Goal: Communication & Community: Answer question/provide support

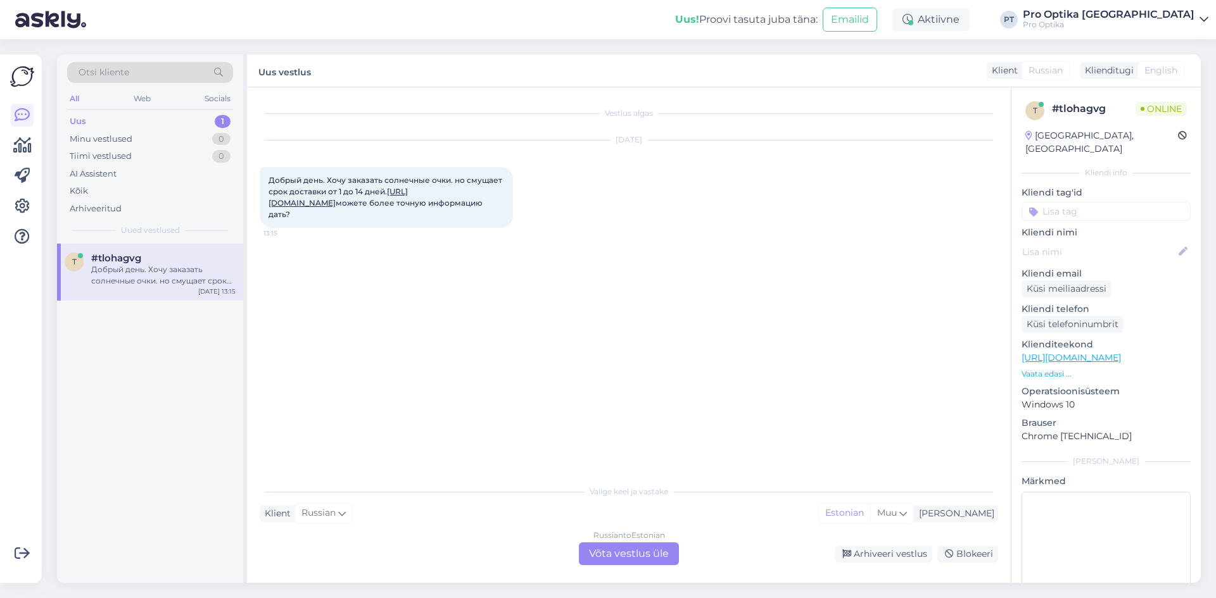
click at [623, 549] on div "Russian to Estonian Võta vestlus üle" at bounding box center [629, 554] width 100 height 23
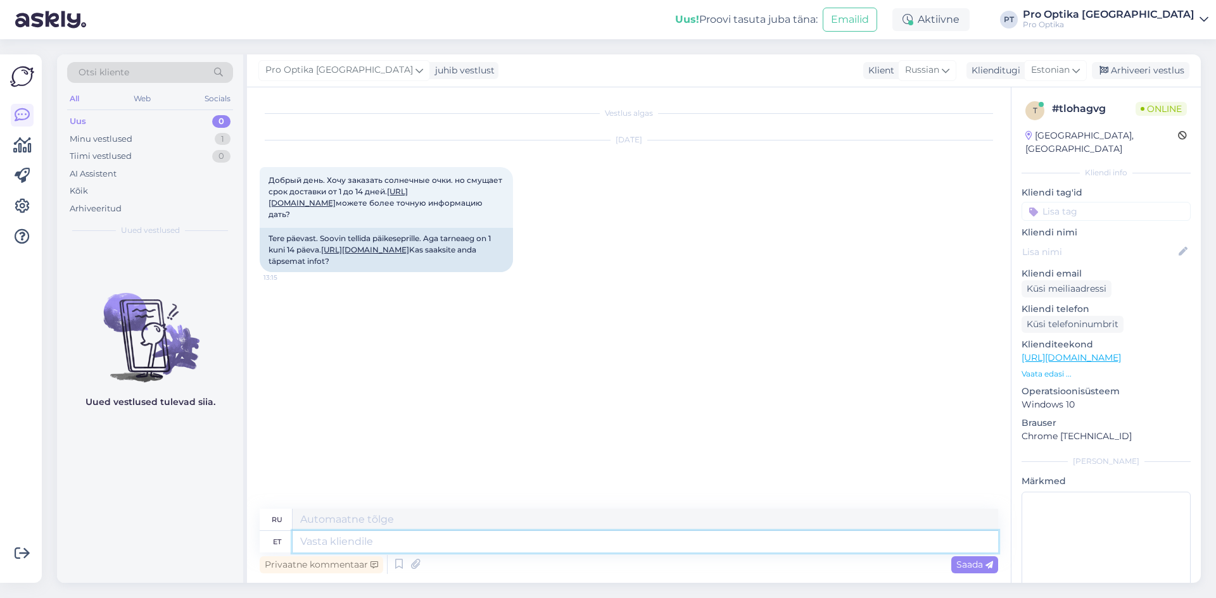
click at [388, 543] on textarea at bounding box center [646, 542] width 706 height 22
type textarea "Tere!"
type textarea "Привет!"
type textarea "Tere! [GEOGRAPHIC_DATA] on"
type textarea "Здравствуйте! Время доставки"
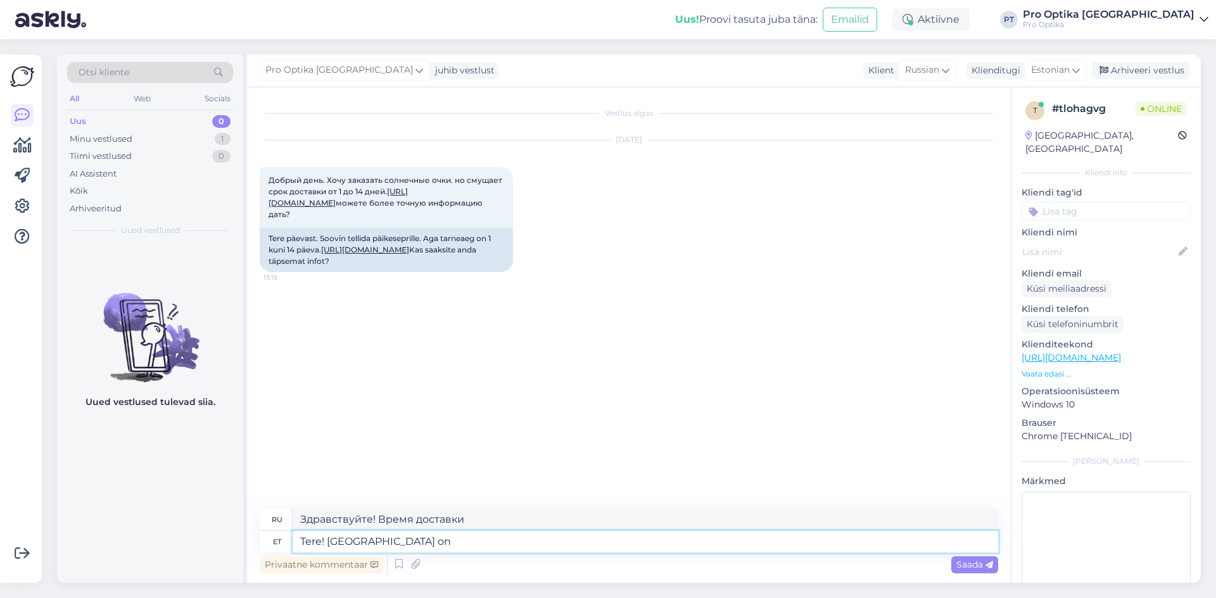
type textarea "Tere! [GEOGRAPHIC_DATA] on"
type textarea "Здравствуйте! Срок доставки:"
type textarea "Tere! [GEOGRAPHIC_DATA] on reaalsuses"
type textarea "Здравствуйте! Срок доставки реальный."
type textarea "Tere! Tarneaeg on reaalsuses 1-4 t"
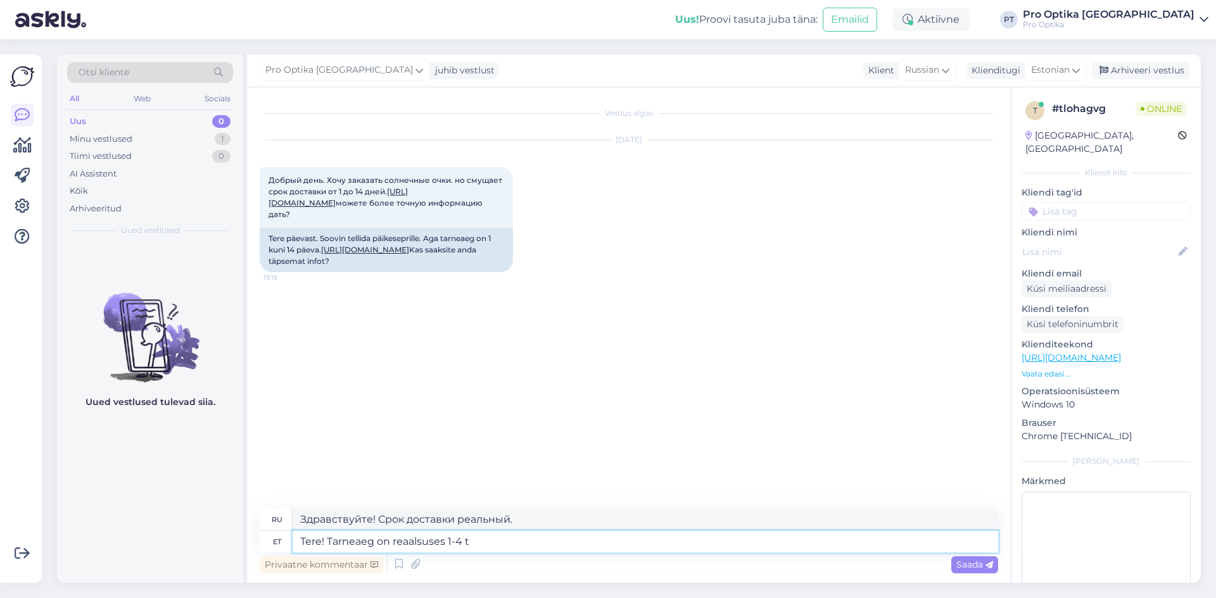
type textarea "Здравствуйте! Срок доставки на самом деле 1-4."
type textarea "Tere! [GEOGRAPHIC_DATA] on reaalsuses 1-4 tööpäeva."
type textarea "Здравствуйте! Срок доставки составляет от 1 до 4 рабочих дней."
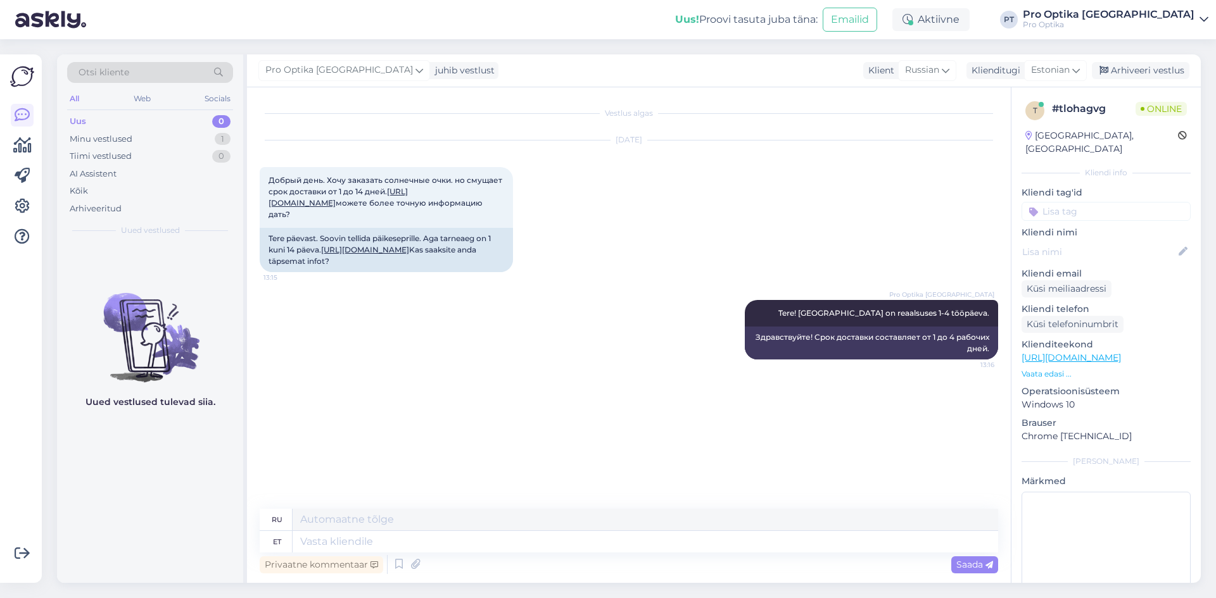
click at [141, 481] on div "Uued vestlused tulevad siia." at bounding box center [150, 413] width 186 height 339
click at [355, 543] on textarea at bounding box center [646, 542] width 706 height 22
click at [398, 566] on icon at bounding box center [398, 564] width 15 height 19
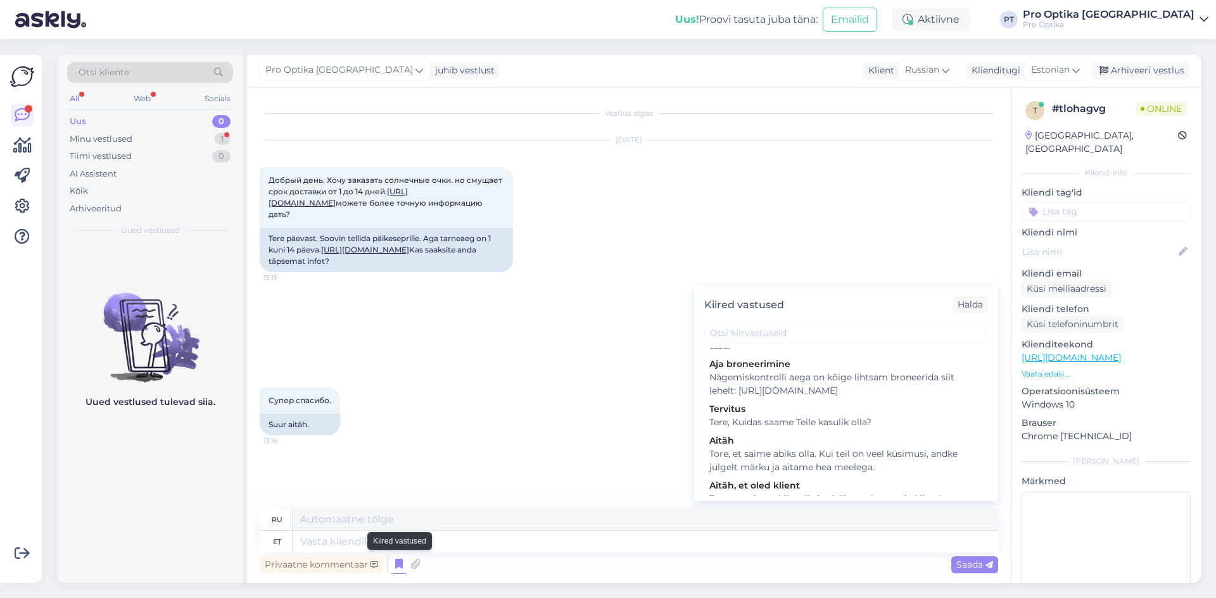
scroll to position [367, 0]
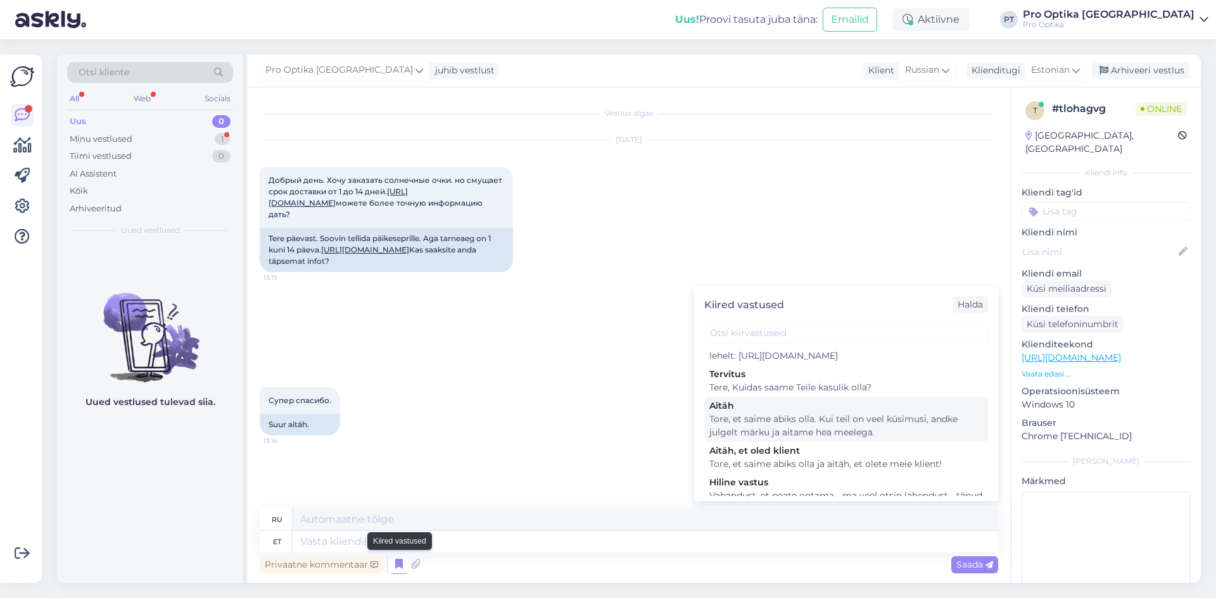
click at [798, 440] on div "Tore, et saime abiks olla. Kui teil on veel küsimusi, andke julgelt märku ja ai…" at bounding box center [846, 426] width 274 height 27
type textarea "Рады, что смогли помочь. Если у вас есть еще вопросы, дайте нам знать!"
type textarea "Tore, et saime abiks olla. Kui teil on veel küsimusi, andke julgelt märku ja ai…"
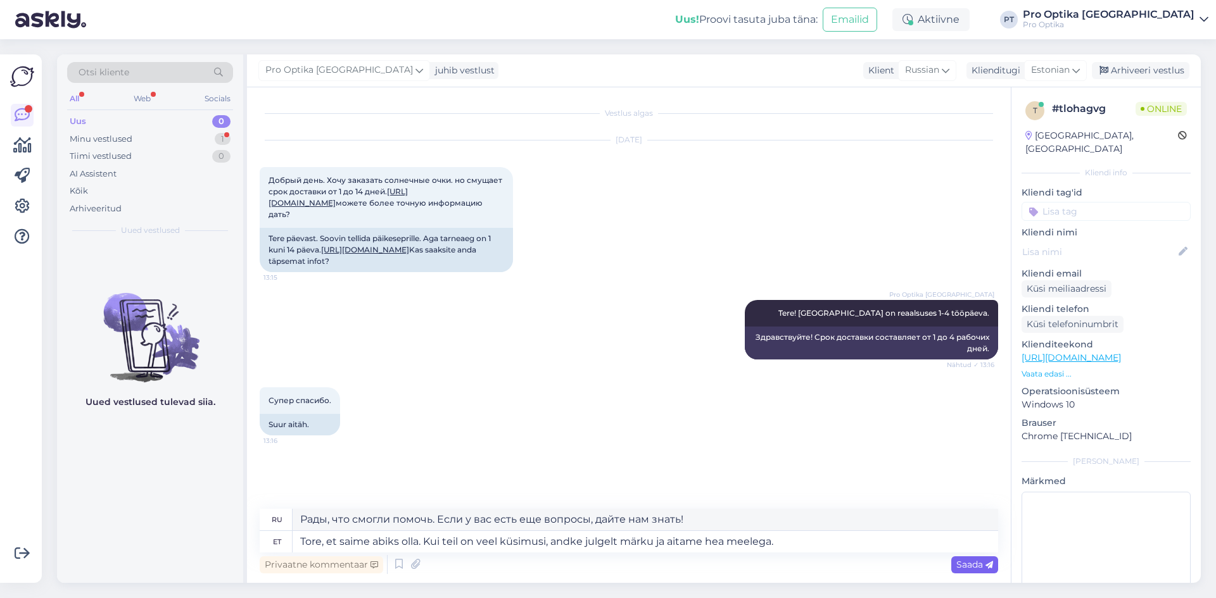
click at [965, 569] on span "Saada" at bounding box center [974, 564] width 37 height 11
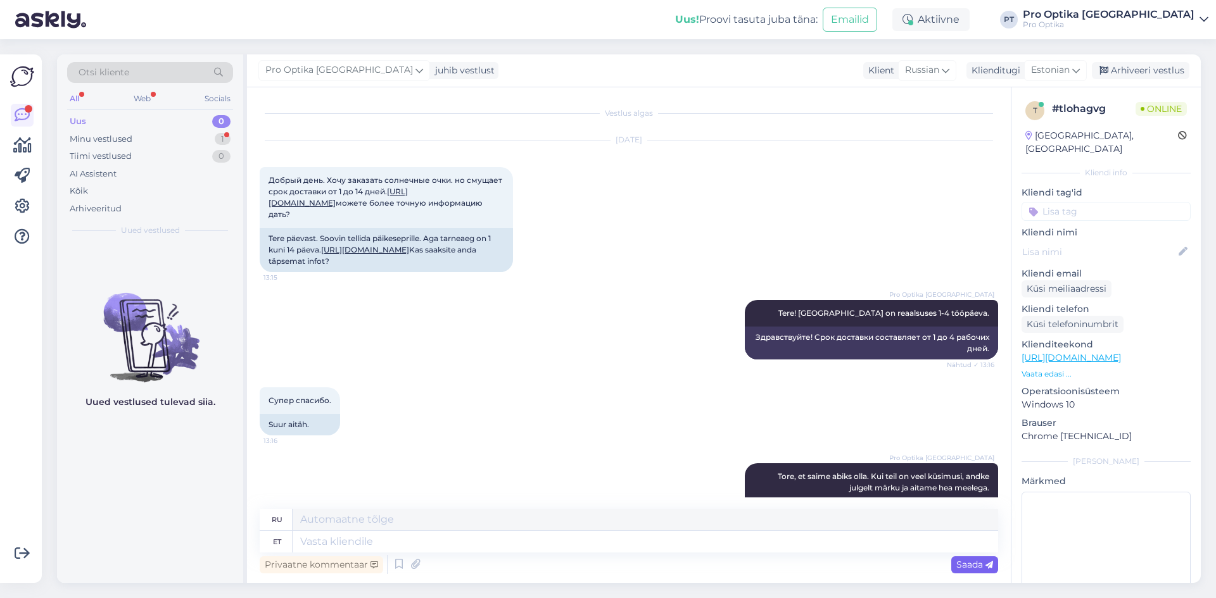
scroll to position [73, 0]
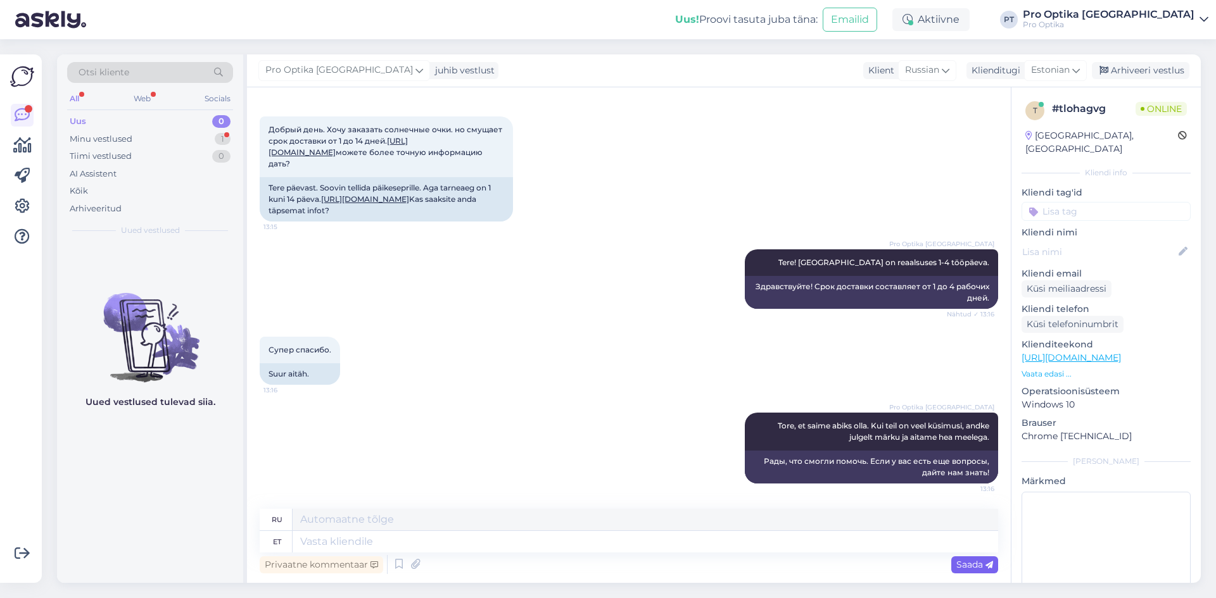
click at [130, 538] on div "Uued vestlused tulevad siia." at bounding box center [150, 413] width 186 height 339
click at [147, 97] on div "Web" at bounding box center [142, 99] width 22 height 16
click at [172, 141] on div "Minu vestlused 1" at bounding box center [150, 139] width 166 height 18
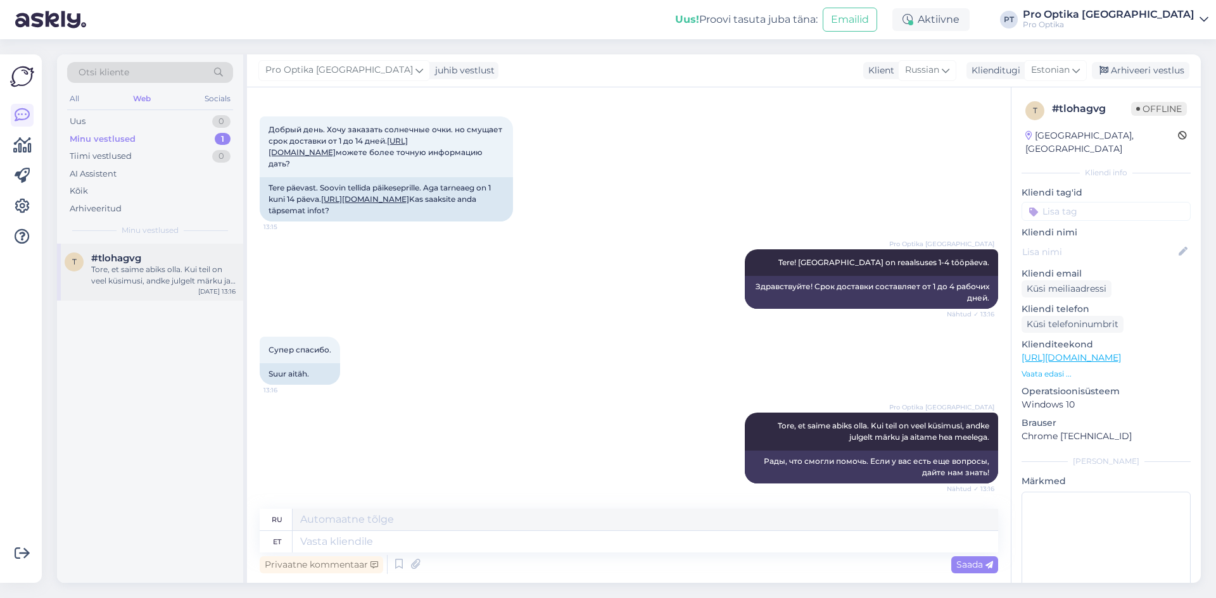
click at [175, 286] on div "Tore, et saime abiks olla. Kui teil on veel küsimusi, andke julgelt märku ja ai…" at bounding box center [163, 275] width 144 height 23
click at [913, 20] on div at bounding box center [910, 22] width 5 height 5
click at [864, 102] on button "1 tund" at bounding box center [846, 98] width 37 height 14
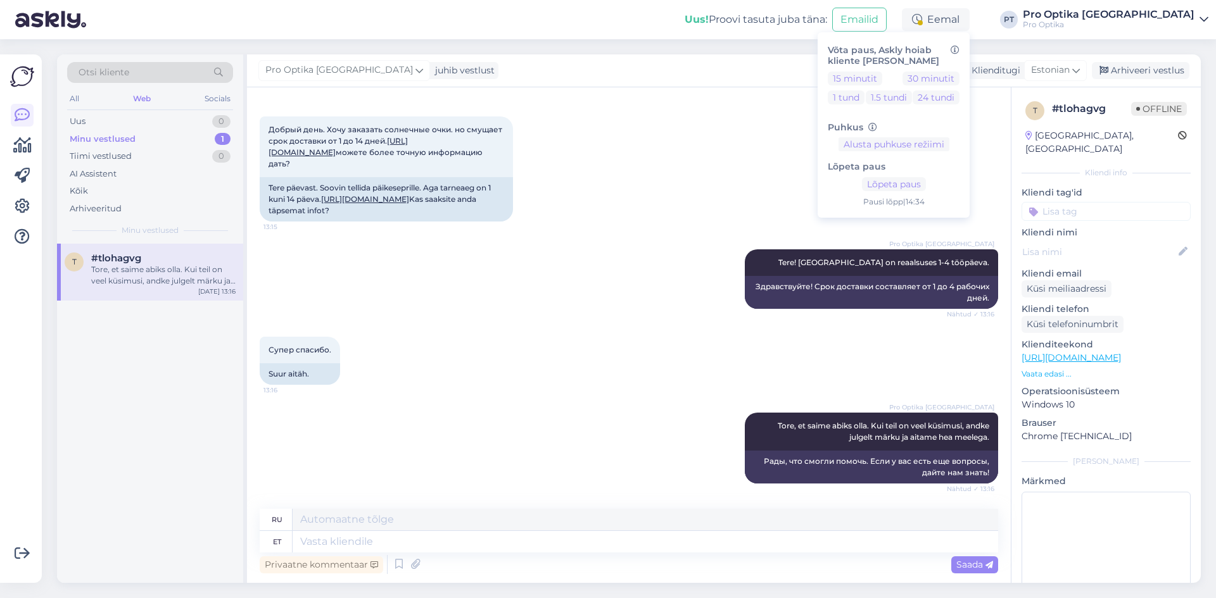
click at [662, 293] on div "Pro Optika [GEOGRAPHIC_DATA] Tere! [GEOGRAPHIC_DATA] on reaalsuses 1-4 tööpäeva…" at bounding box center [629, 279] width 738 height 87
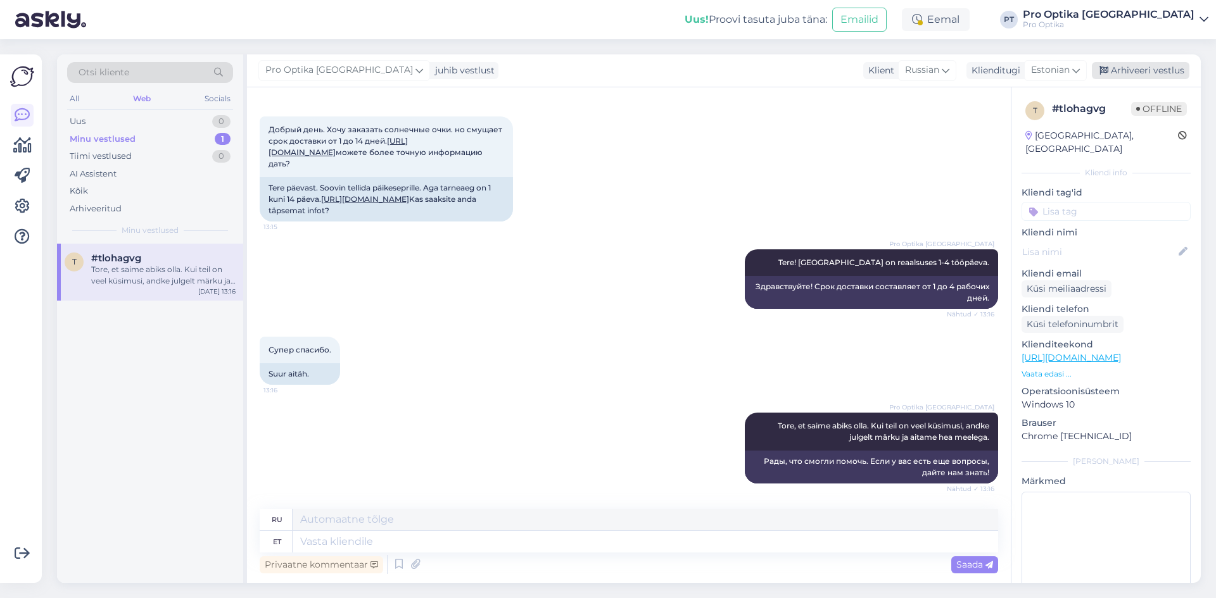
click at [1145, 78] on div "Arhiveeri vestlus" at bounding box center [1141, 70] width 98 height 17
